Goal: Information Seeking & Learning: Check status

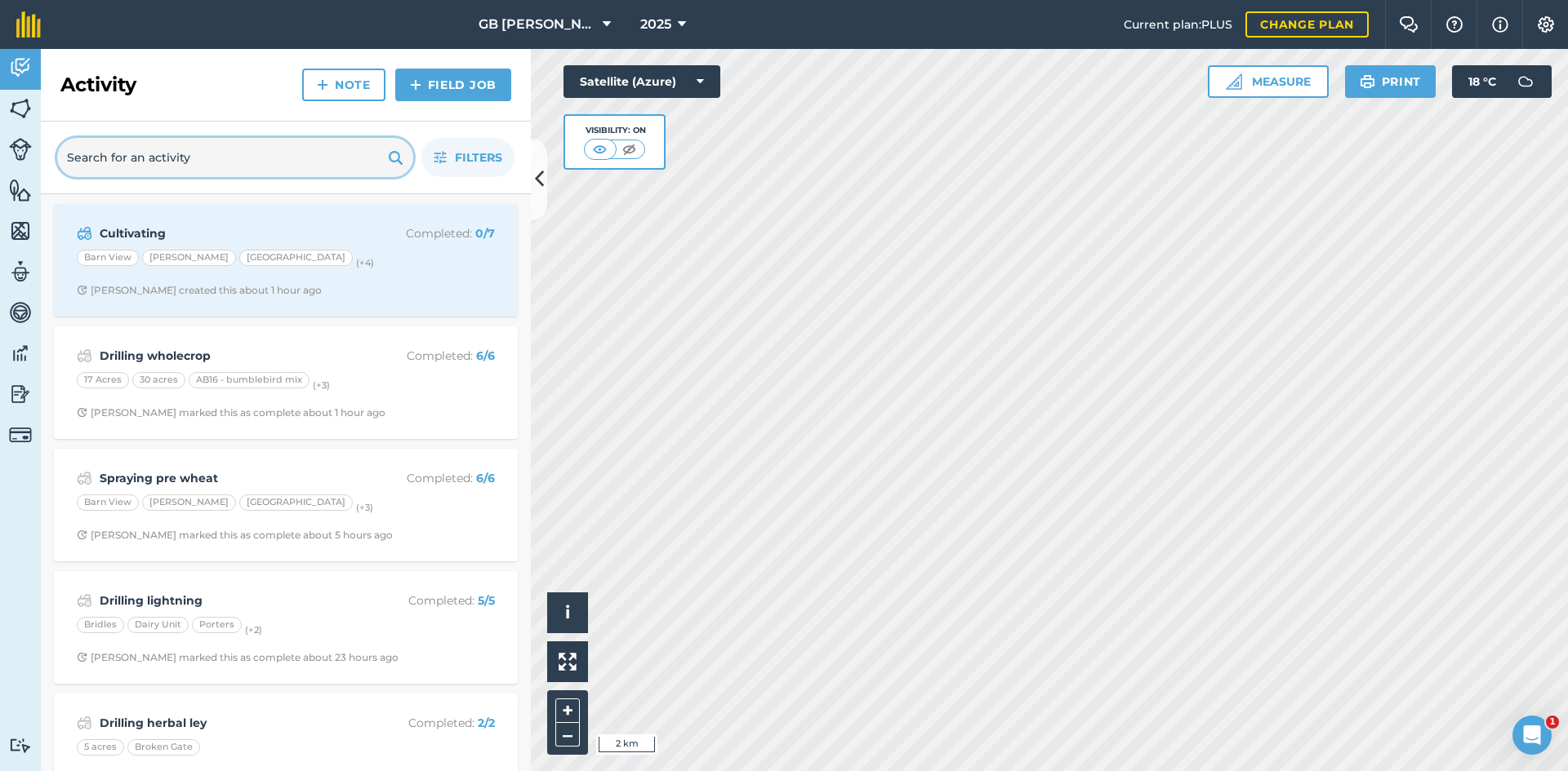
click at [224, 155] on input "text" at bounding box center [235, 157] width 356 height 39
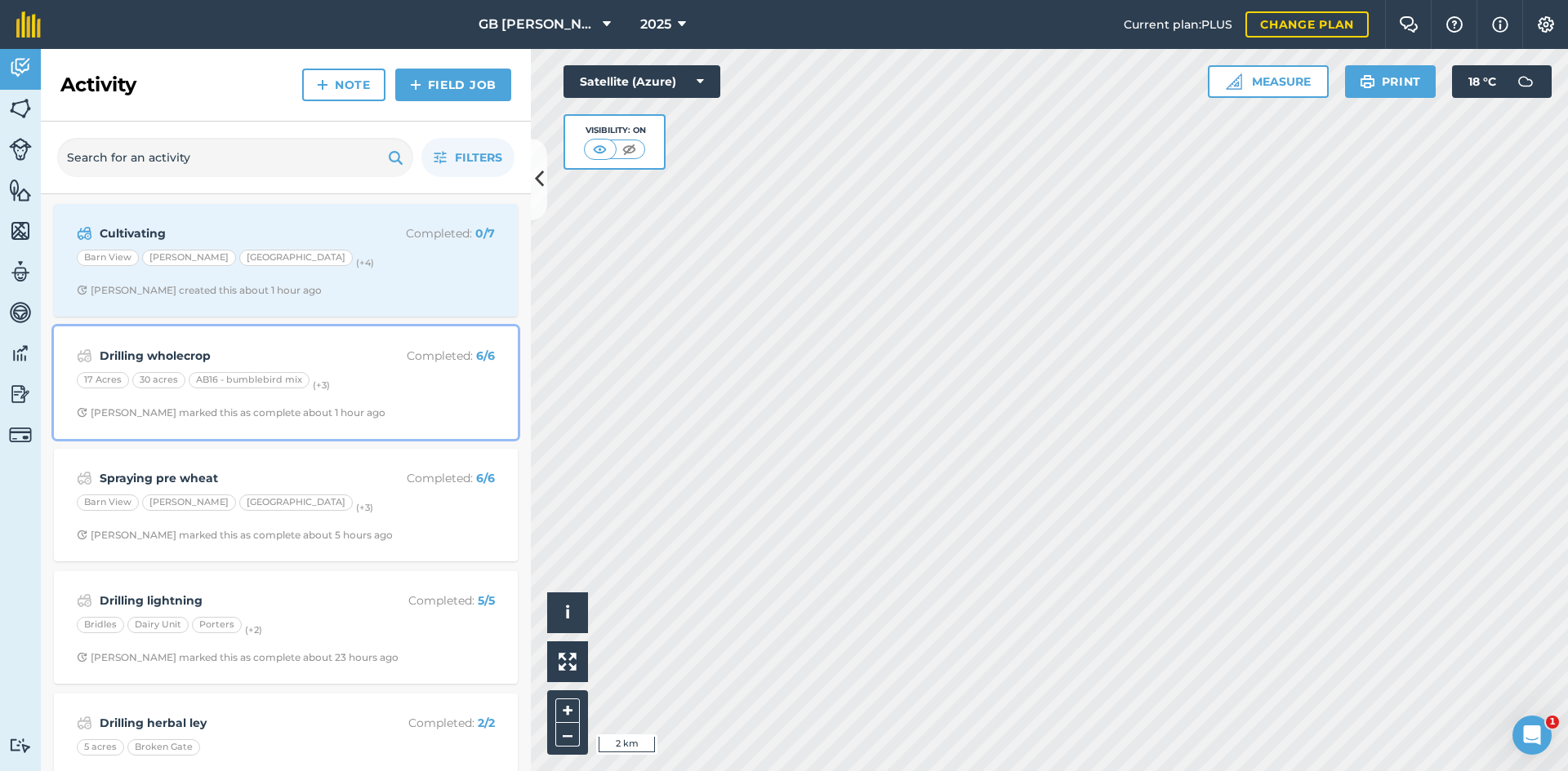
click at [455, 394] on div "Drilling wholecrop Completed : 6 / 6 17 Acres 30 acres AB16 - bumblebird mix (+…" at bounding box center [285, 382] width 444 height 93
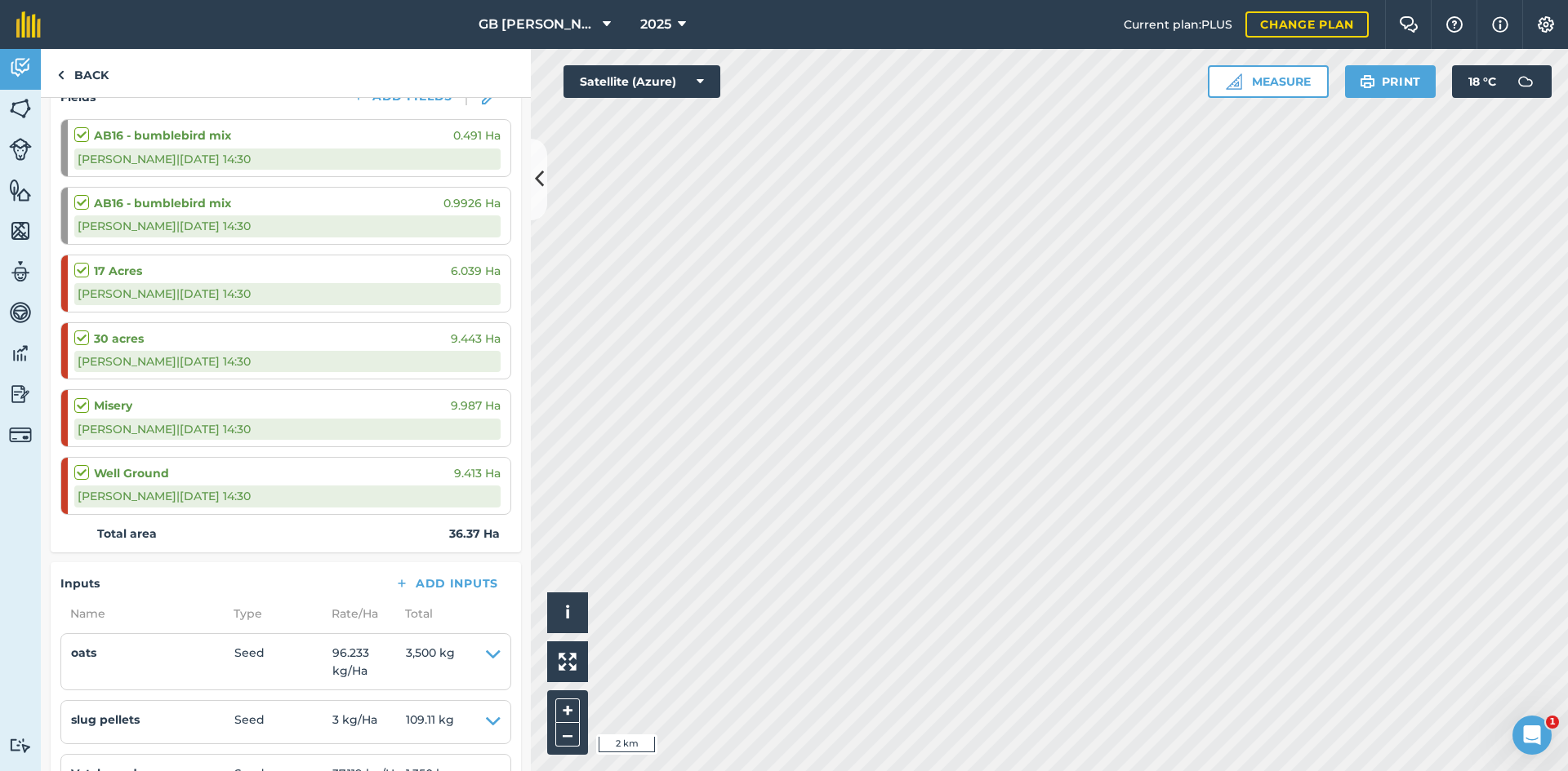
scroll to position [154, 0]
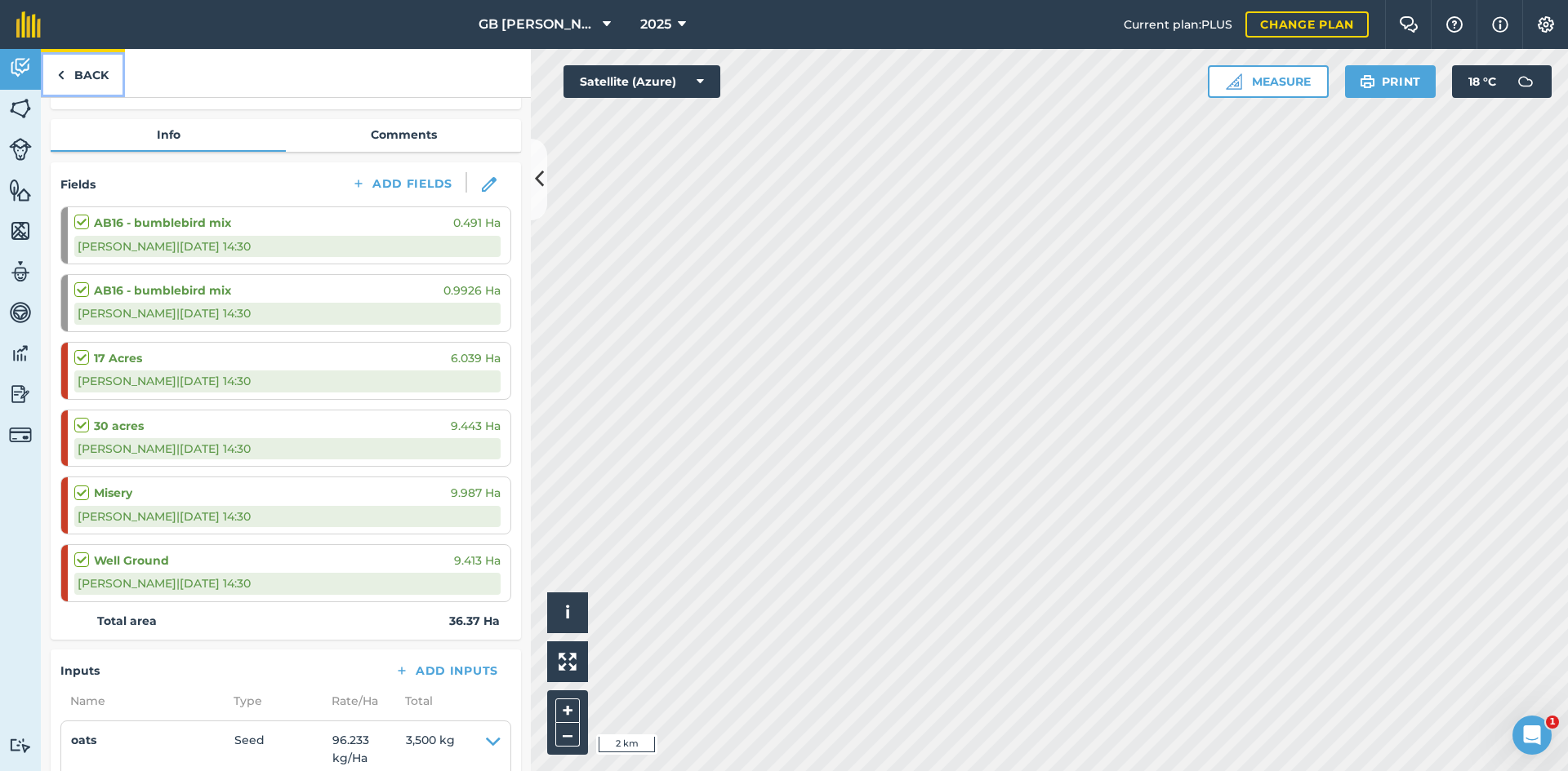
click at [92, 72] on link "Back" at bounding box center [83, 72] width 84 height 48
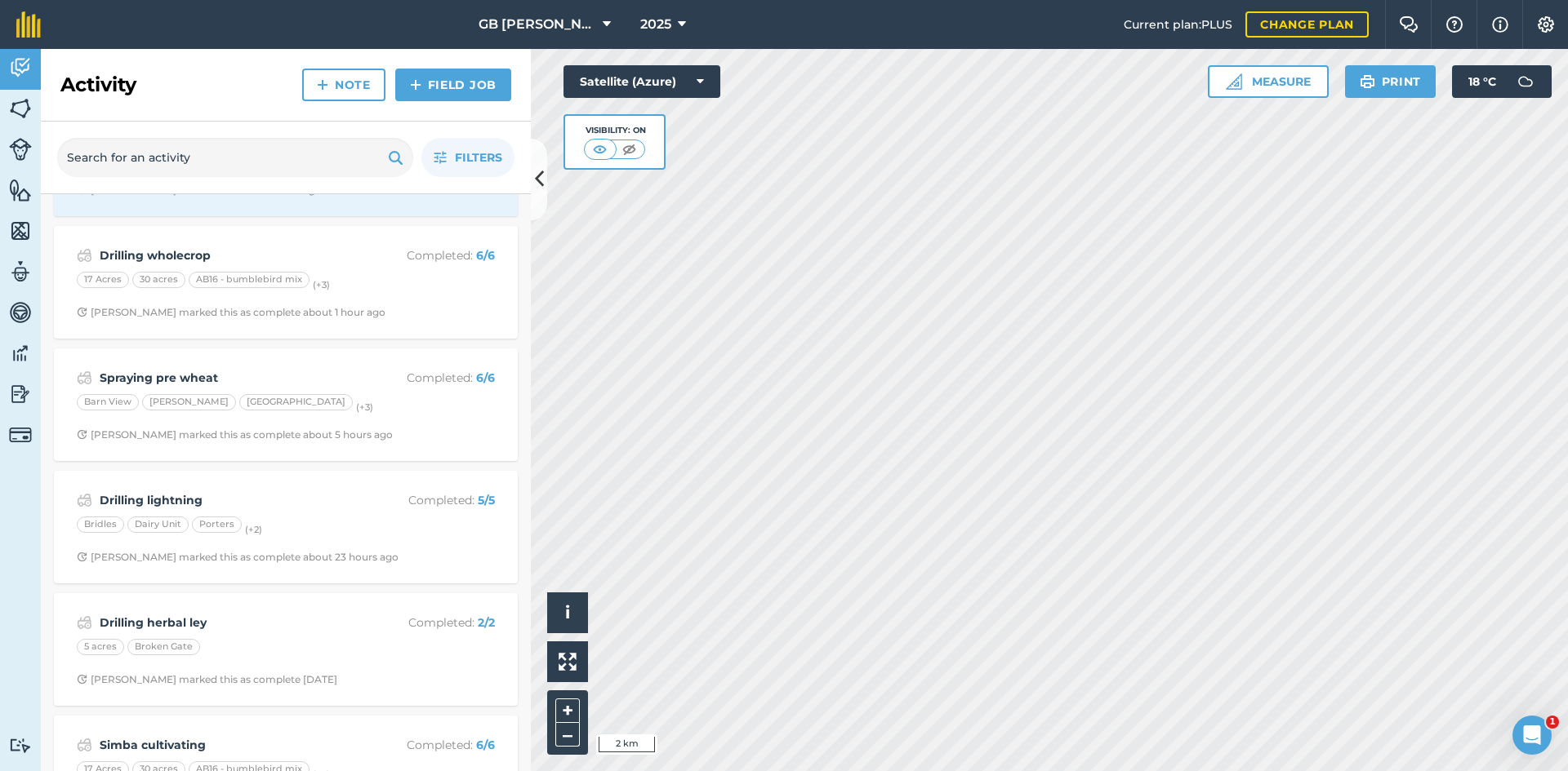
scroll to position [82, 0]
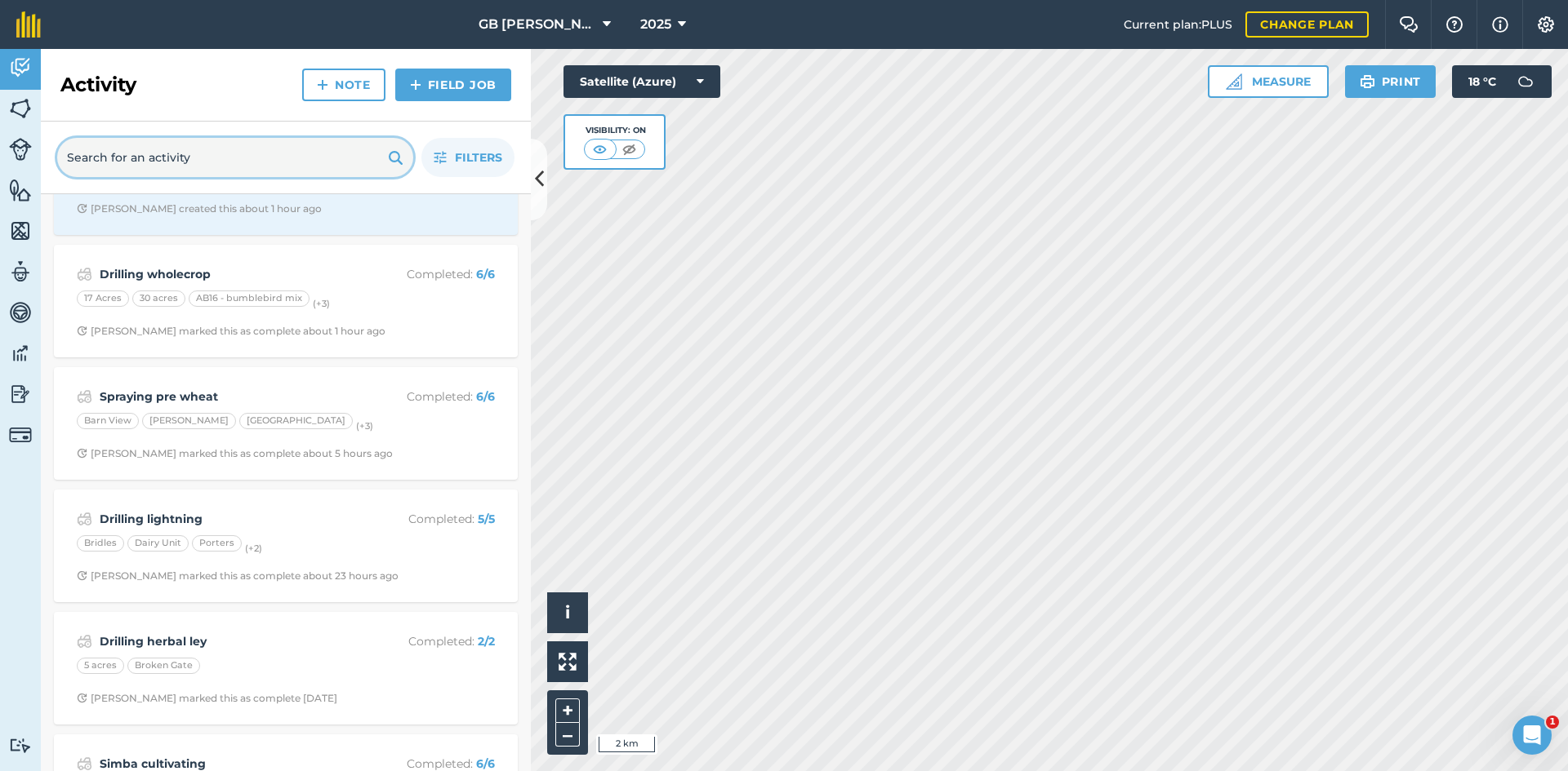
click at [175, 150] on input "text" at bounding box center [235, 157] width 356 height 39
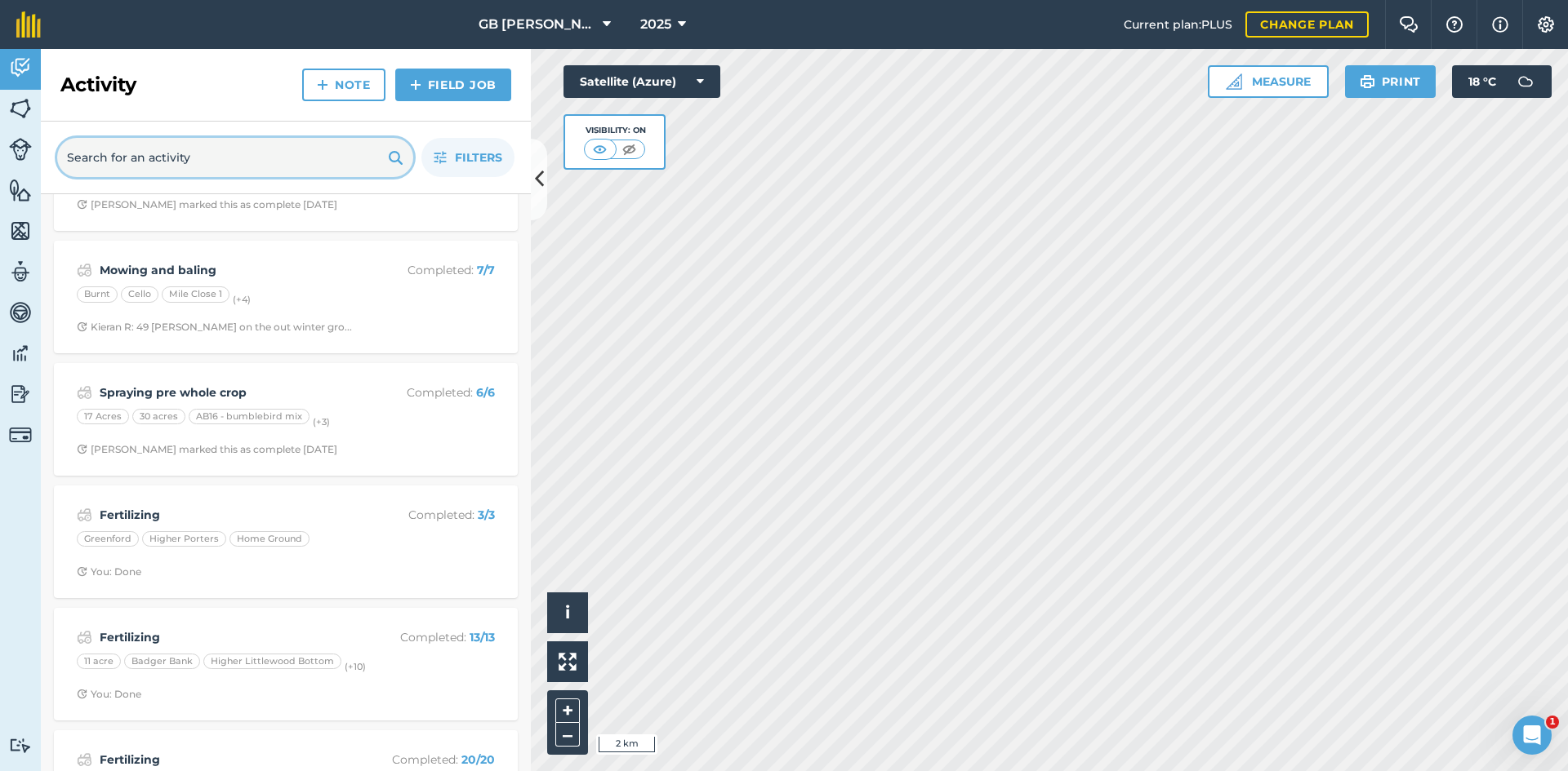
scroll to position [735, 0]
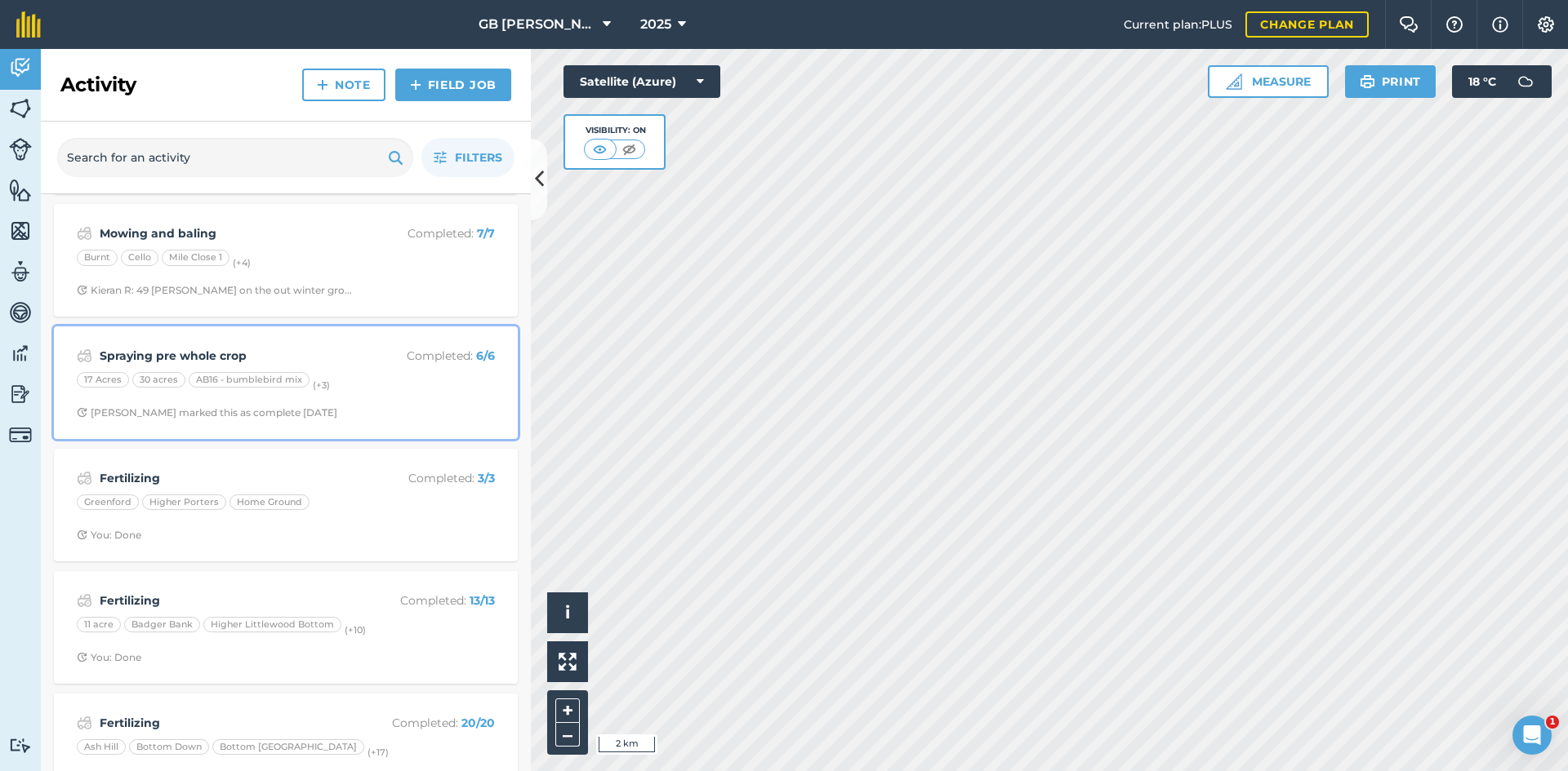
click at [416, 400] on div "Spraying pre whole crop Completed : 6 / 6 17 Acres 30 acres AB16 - bumblebird m…" at bounding box center [285, 382] width 444 height 93
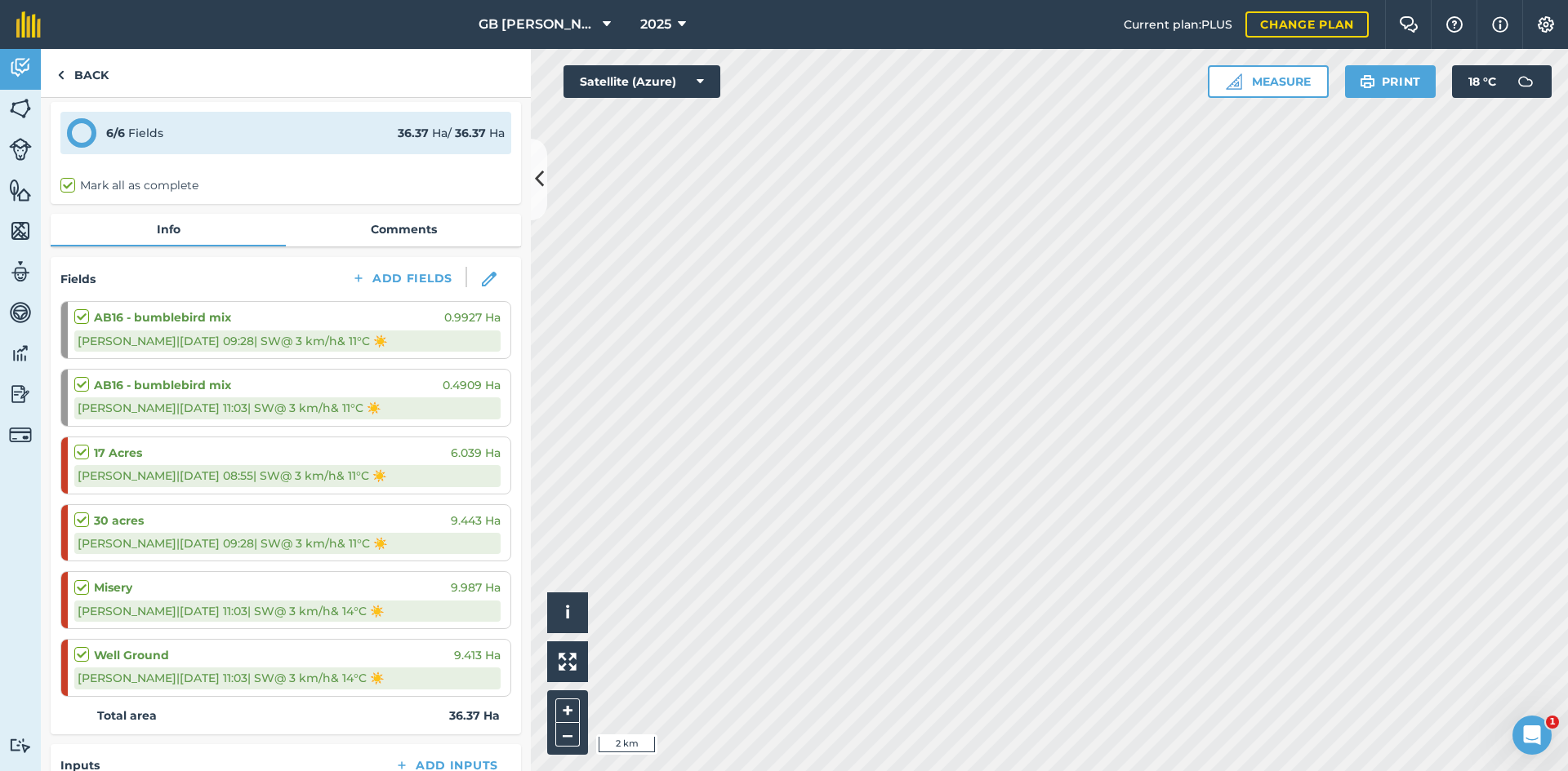
scroll to position [245, 0]
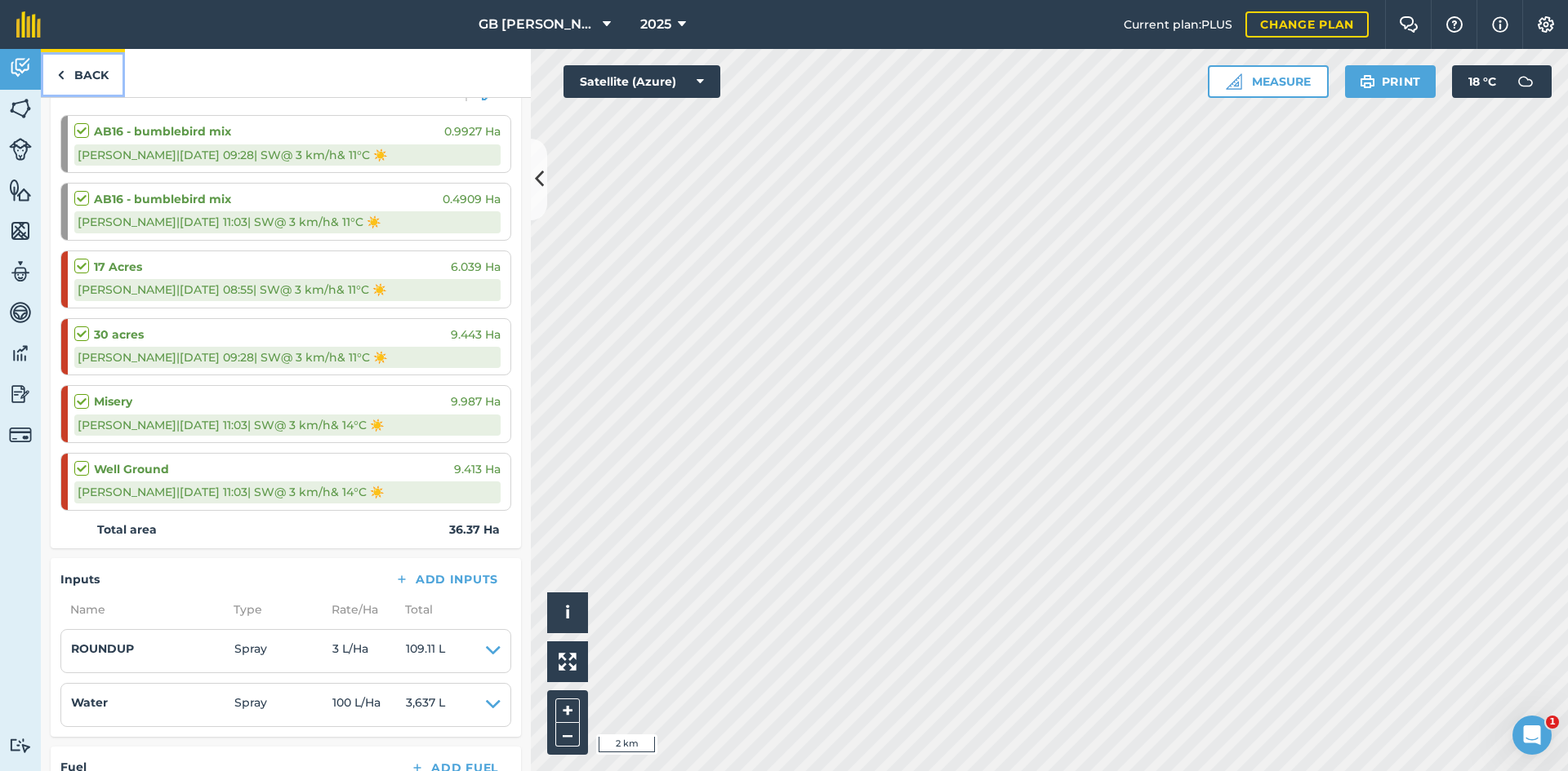
click at [84, 63] on link "Back" at bounding box center [83, 72] width 84 height 48
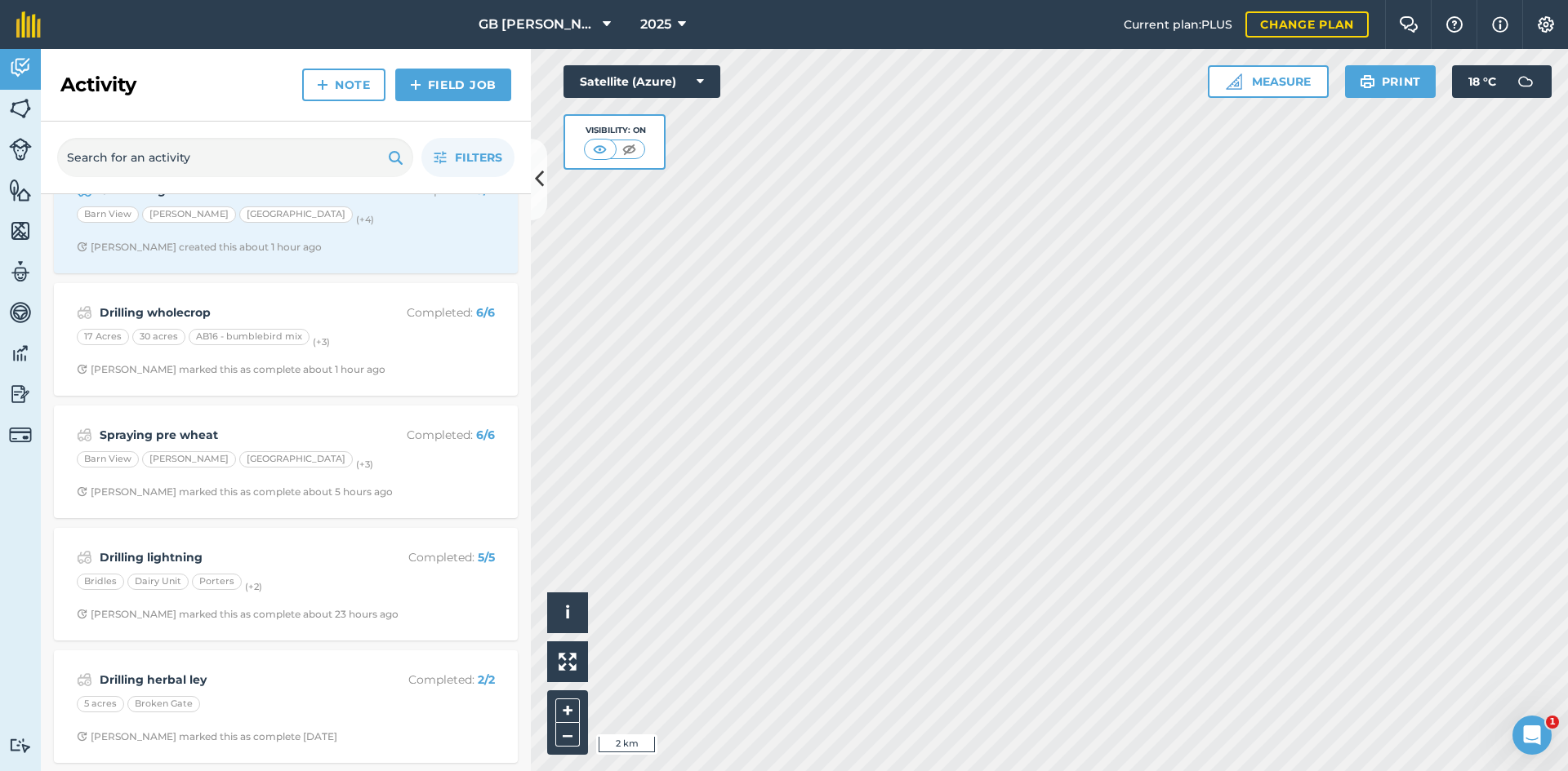
scroll to position [163, 0]
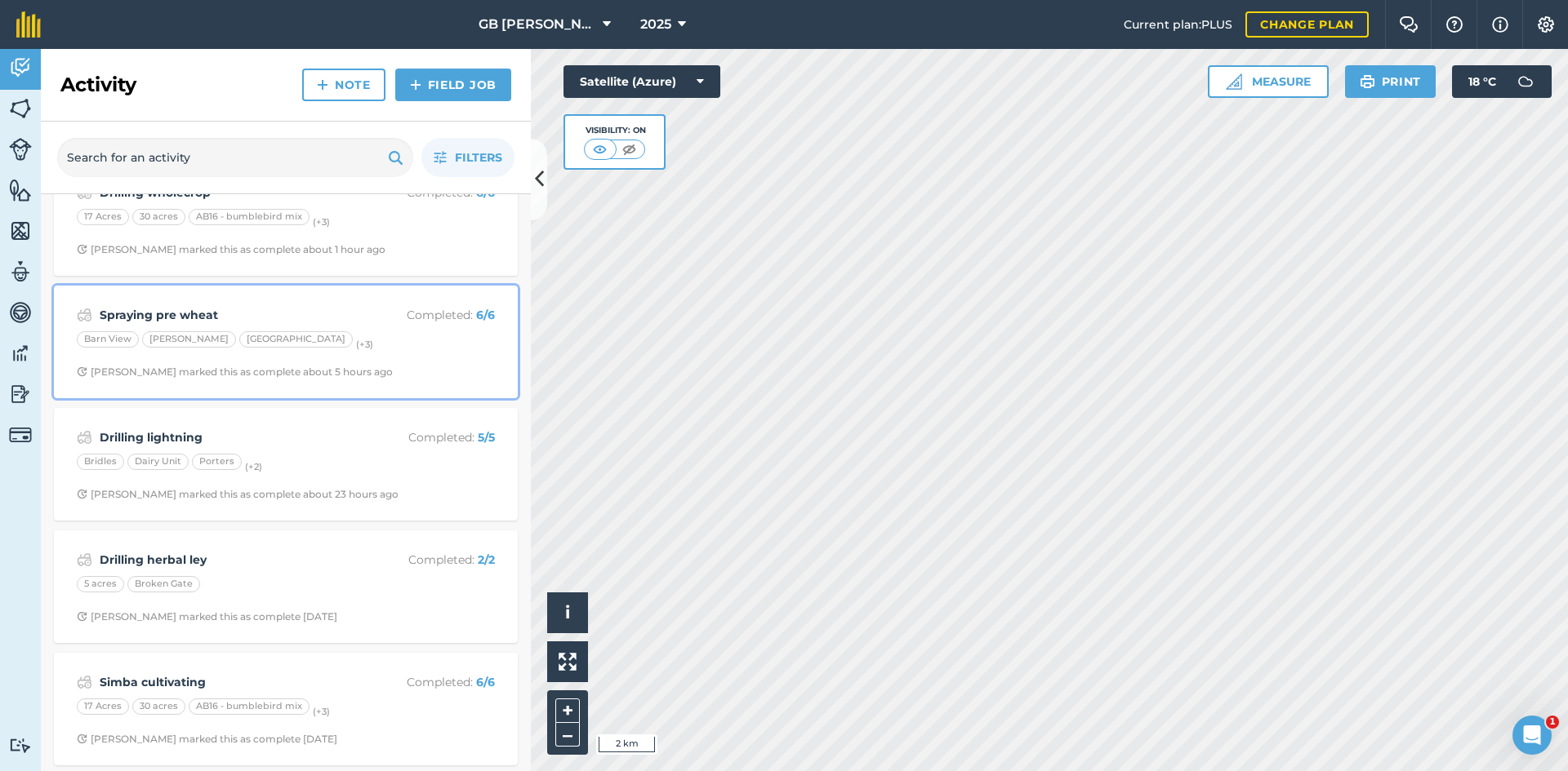
click at [420, 354] on div "Spraying pre wheat Completed : 6 / 6 Barn View [PERSON_NAME][GEOGRAPHIC_DATA] (…" at bounding box center [285, 341] width 444 height 93
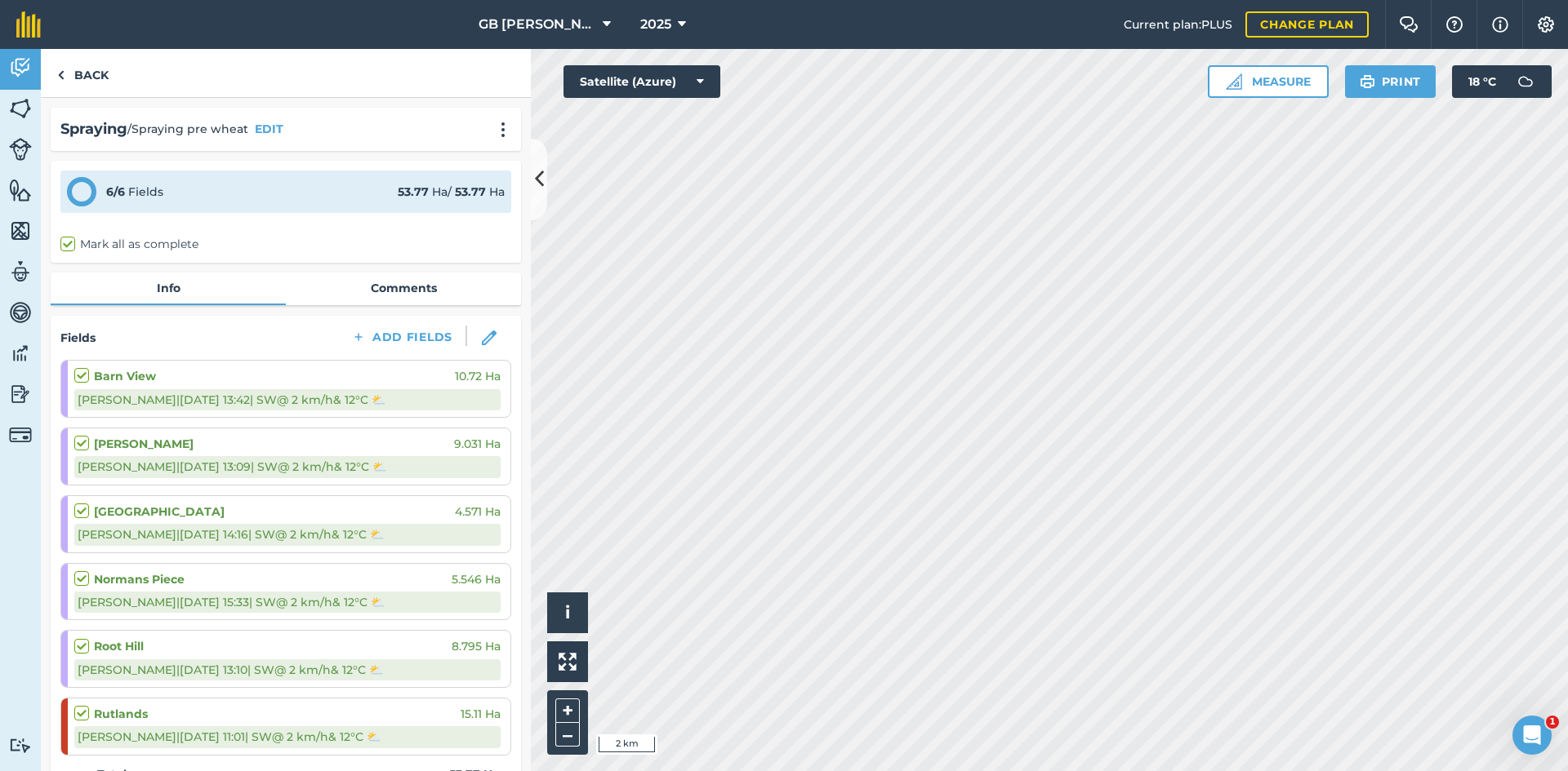
scroll to position [82, 0]
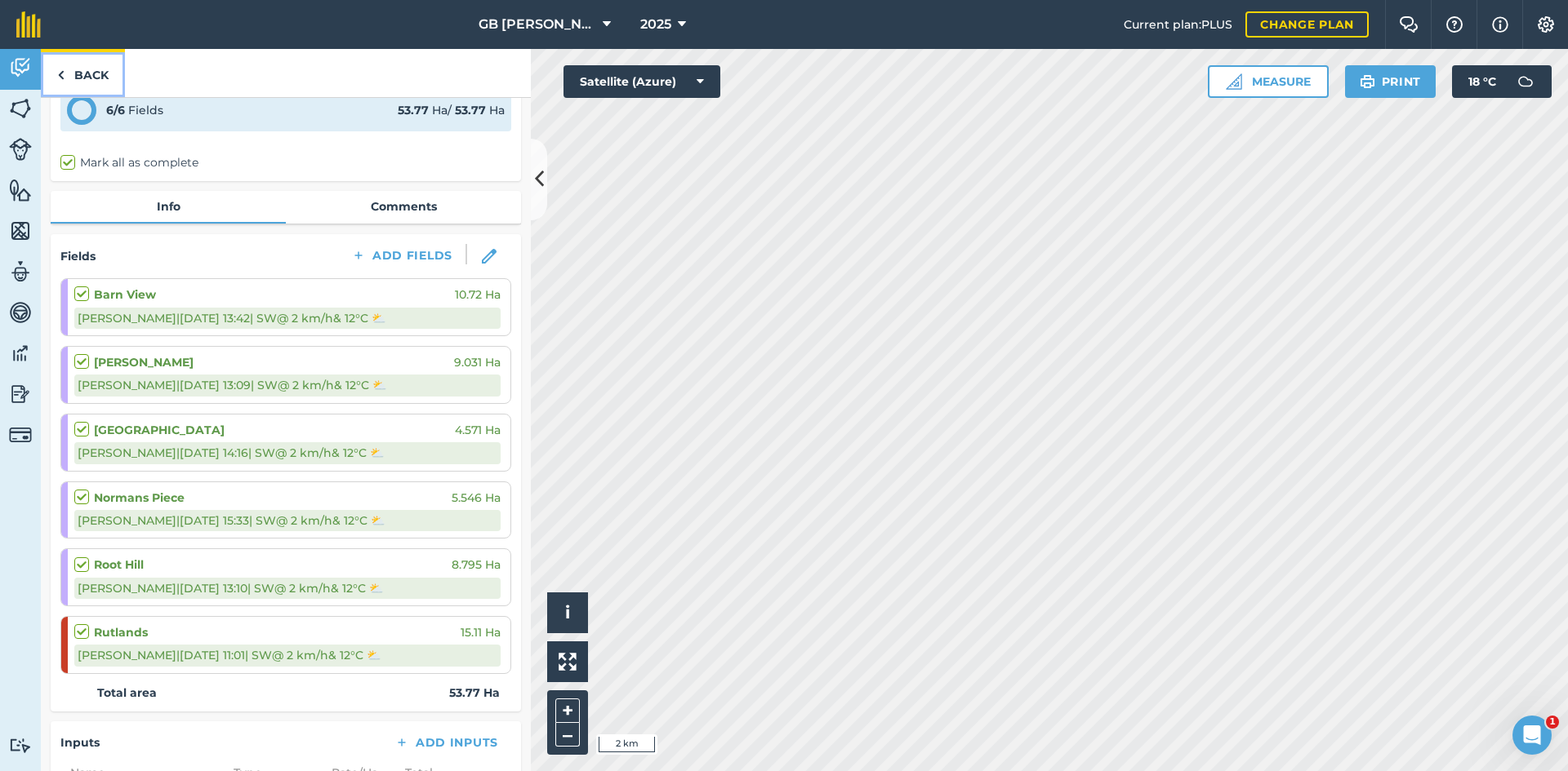
click at [97, 64] on link "Back" at bounding box center [83, 72] width 84 height 48
